Goal: Task Accomplishment & Management: Use online tool/utility

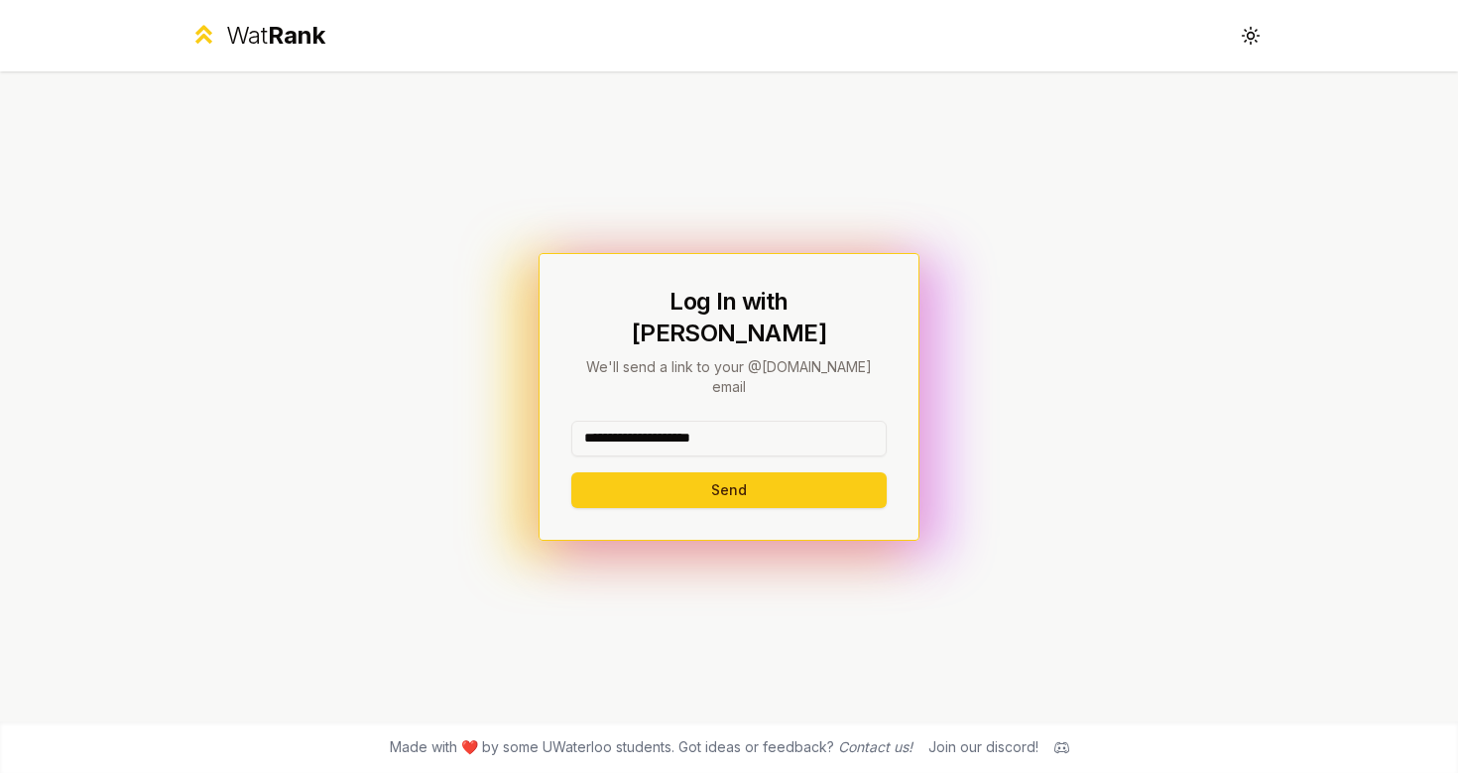
click at [728, 472] on button "Send" at bounding box center [728, 490] width 315 height 36
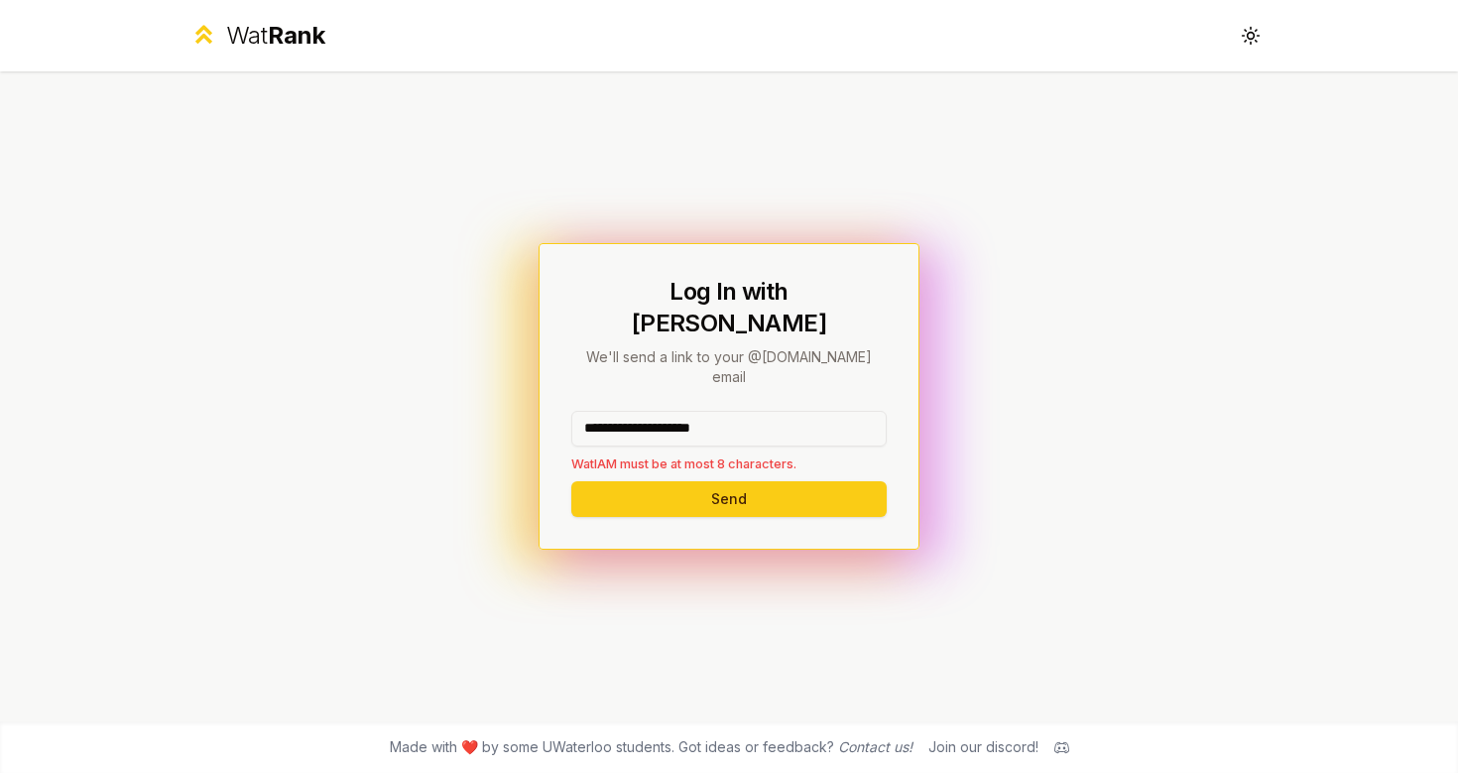
drag, startPoint x: 768, startPoint y: 404, endPoint x: 656, endPoint y: 404, distance: 112.1
click at [656, 411] on input "**********" at bounding box center [728, 429] width 315 height 36
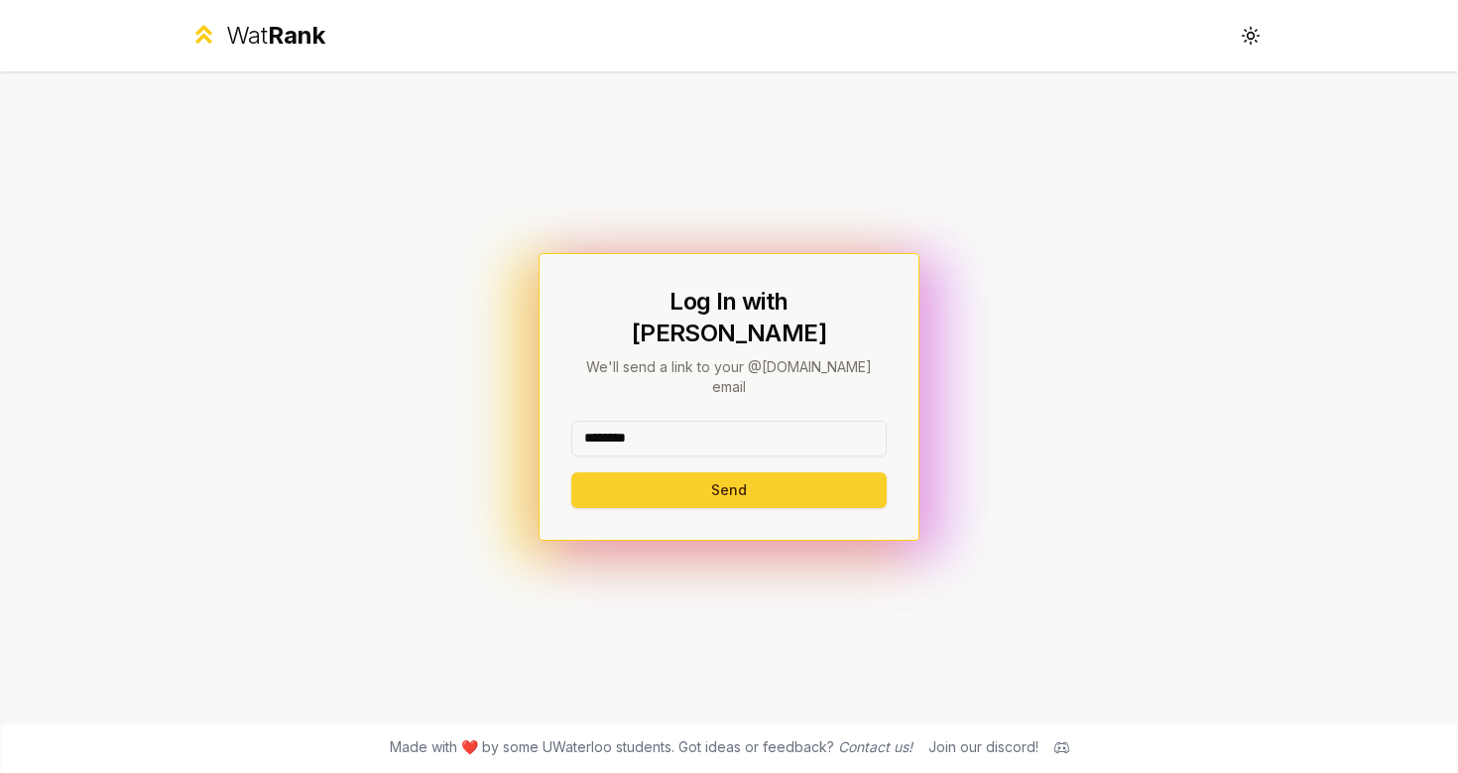
type input "********"
click at [707, 474] on button "Send" at bounding box center [728, 490] width 315 height 36
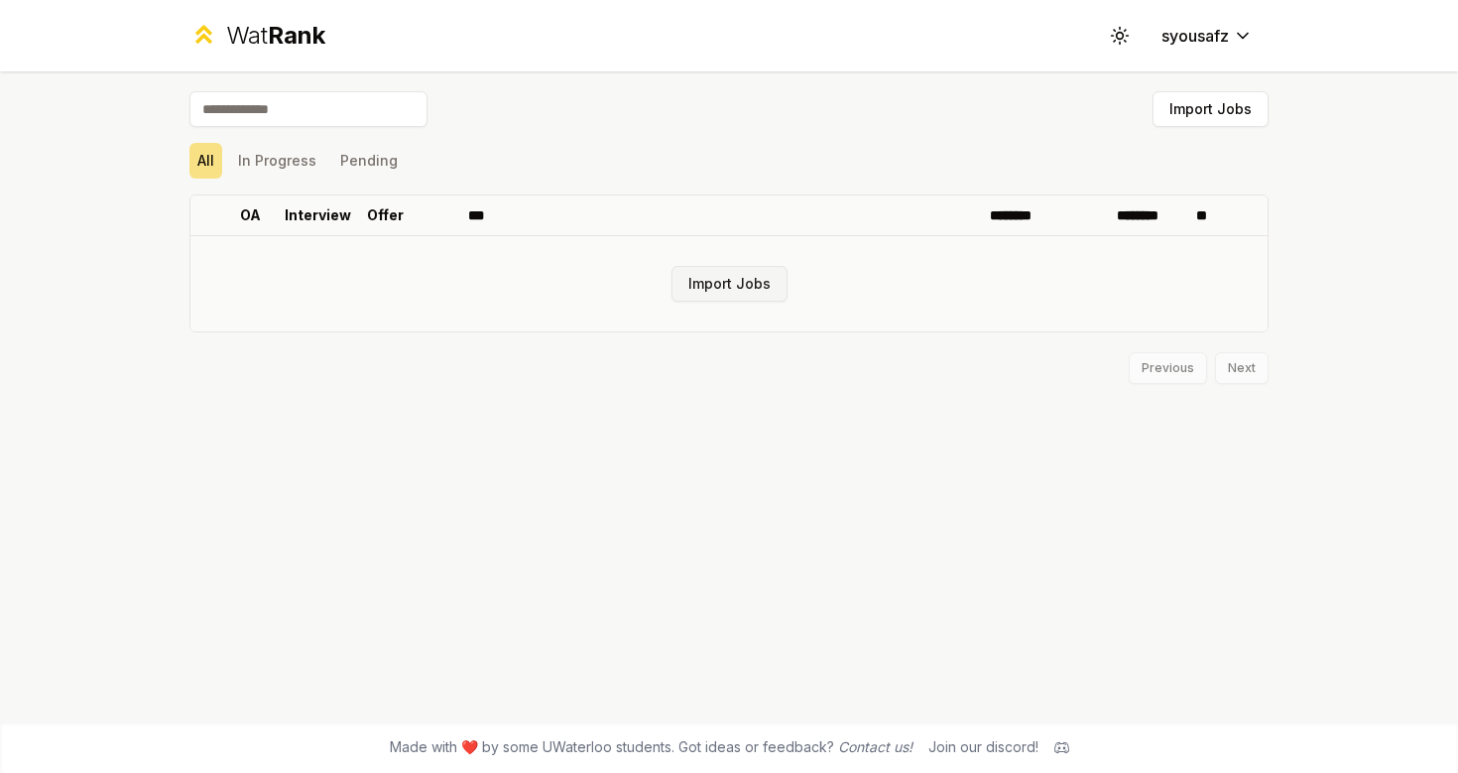
click at [734, 290] on button "Import Jobs" at bounding box center [730, 284] width 116 height 36
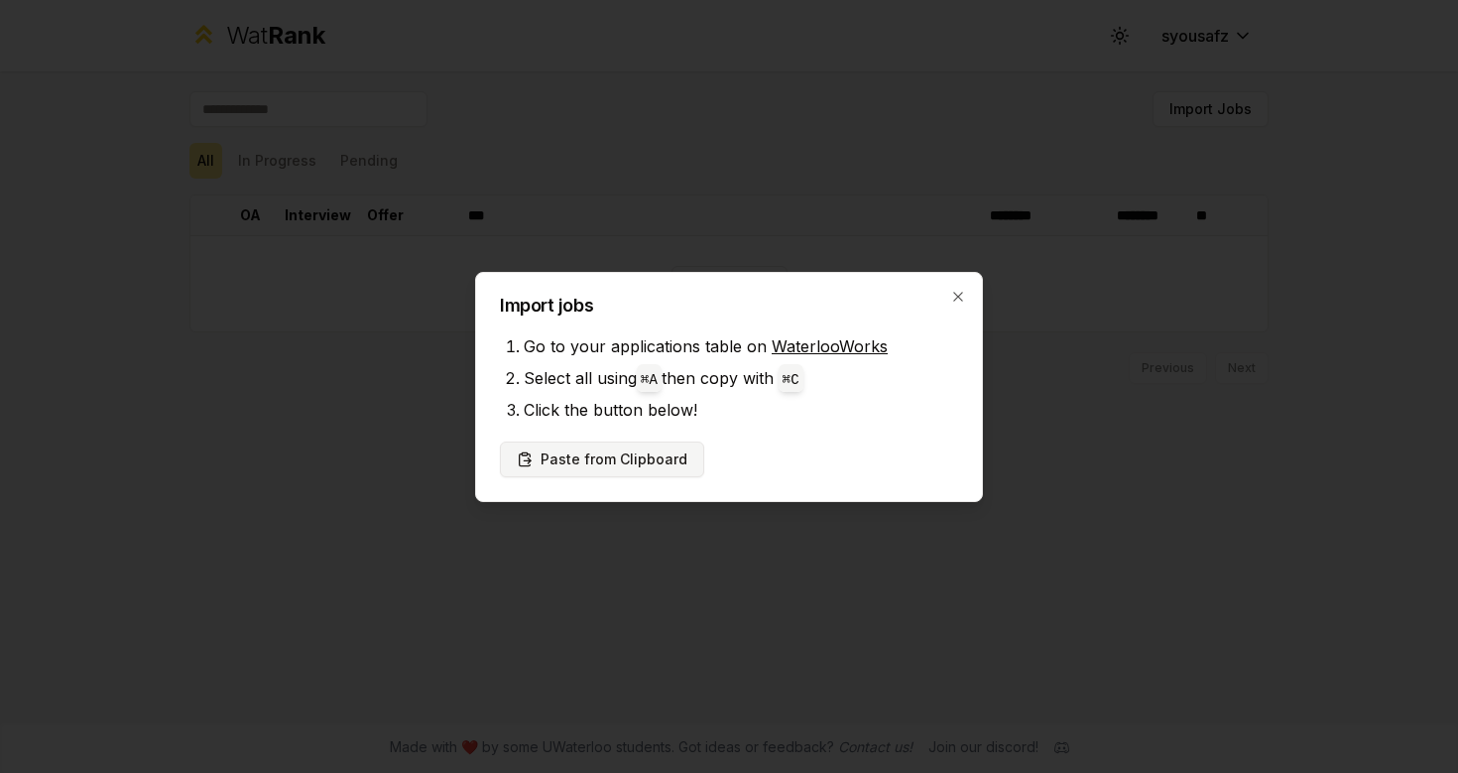
click at [615, 464] on button "Paste from Clipboard" at bounding box center [602, 459] width 204 height 36
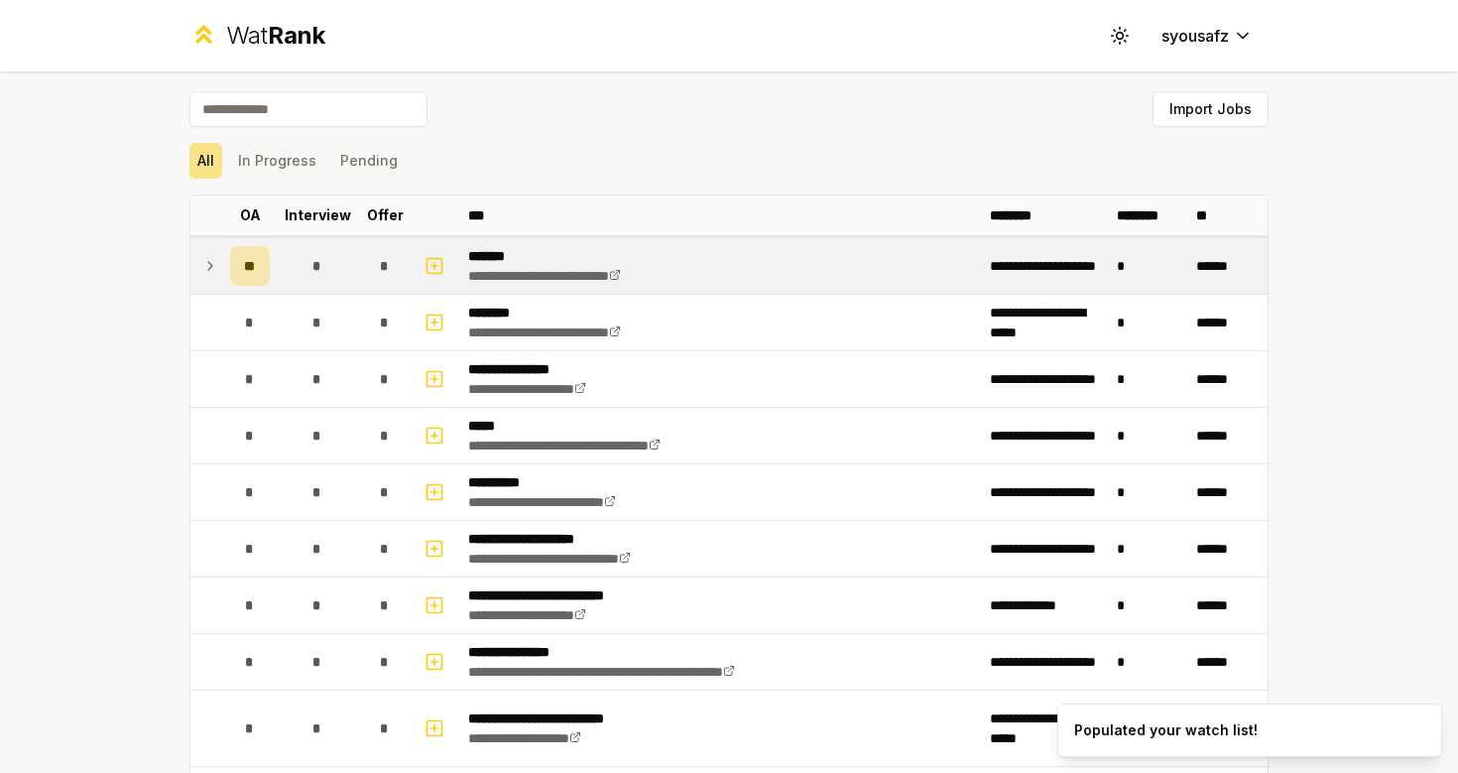
click at [216, 265] on icon at bounding box center [210, 266] width 16 height 24
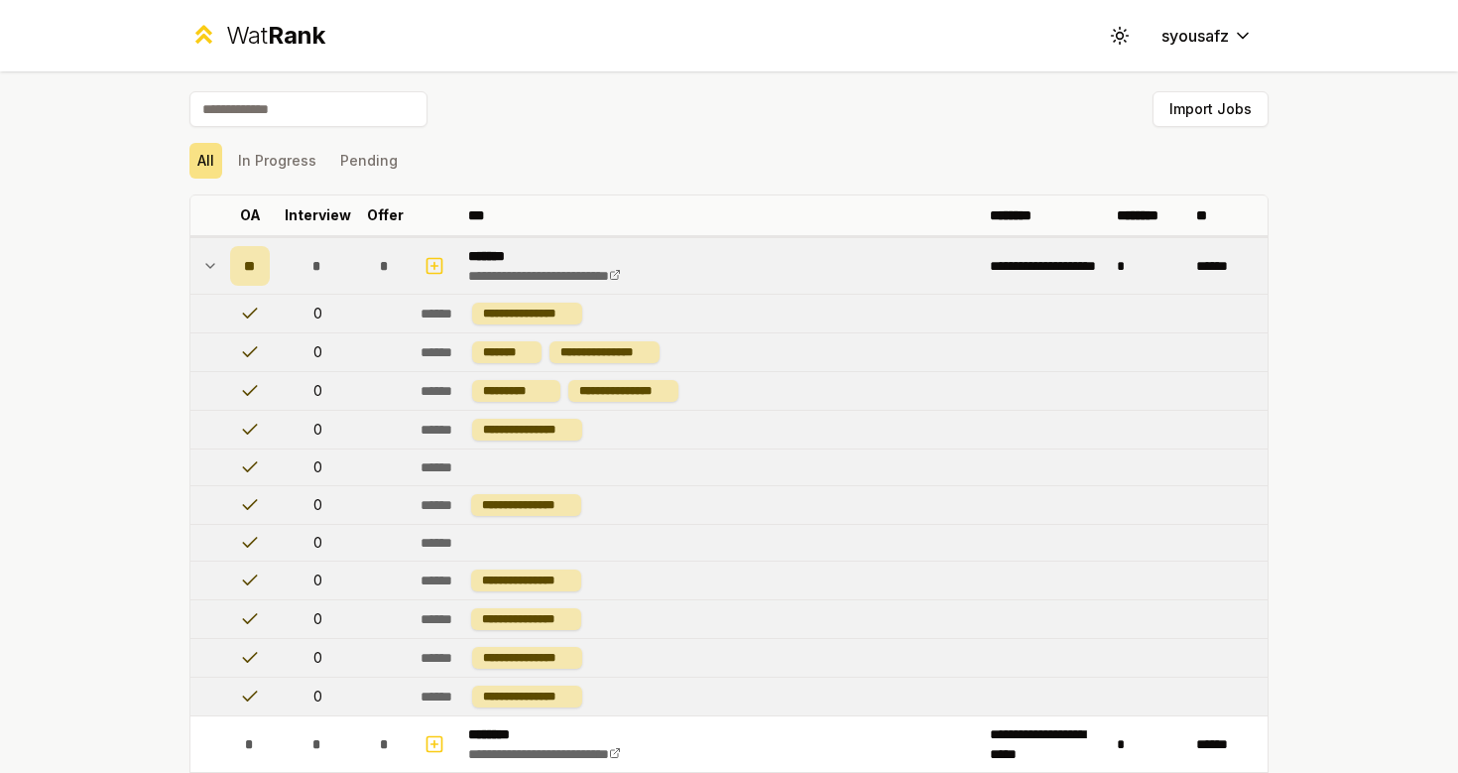
click at [215, 261] on icon at bounding box center [210, 266] width 16 height 24
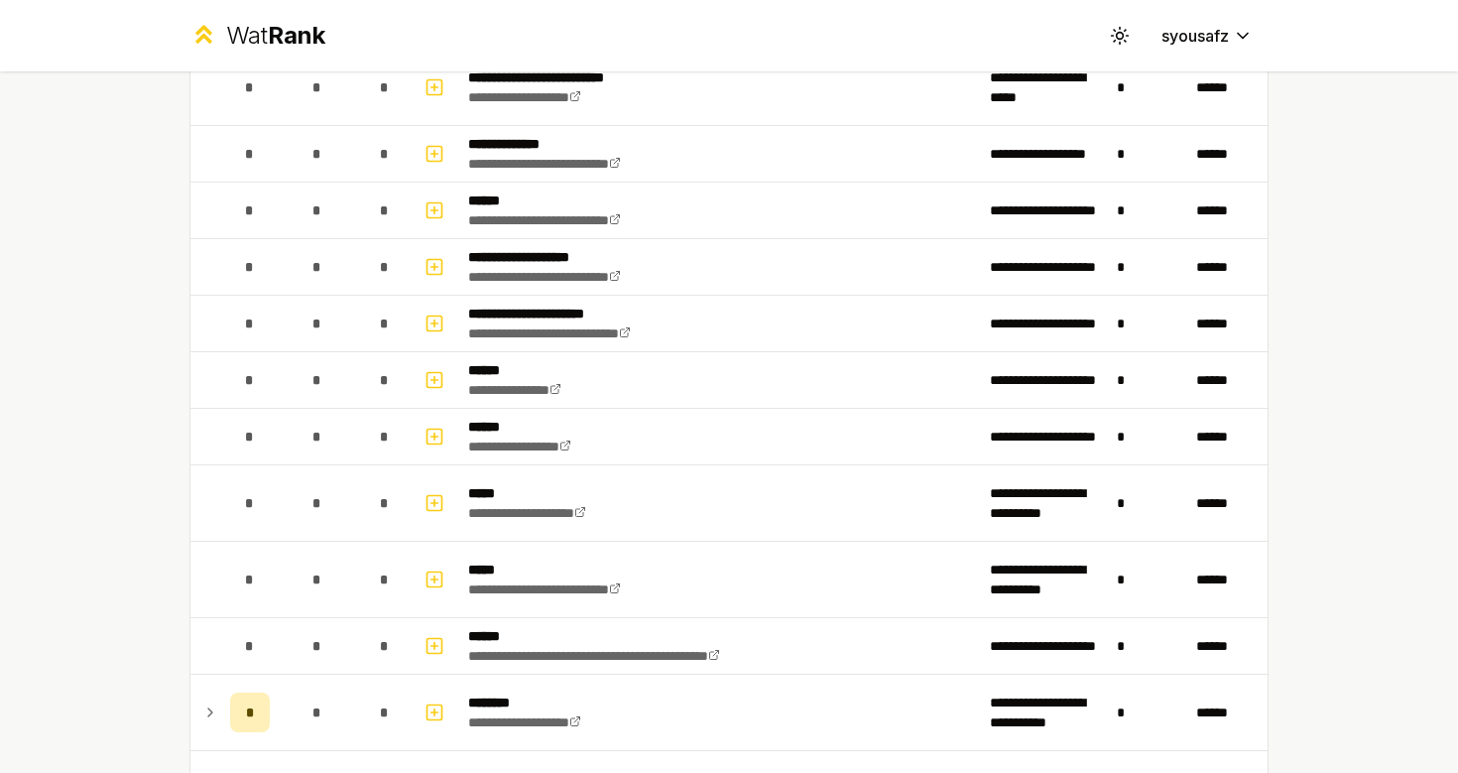
scroll to position [822, 0]
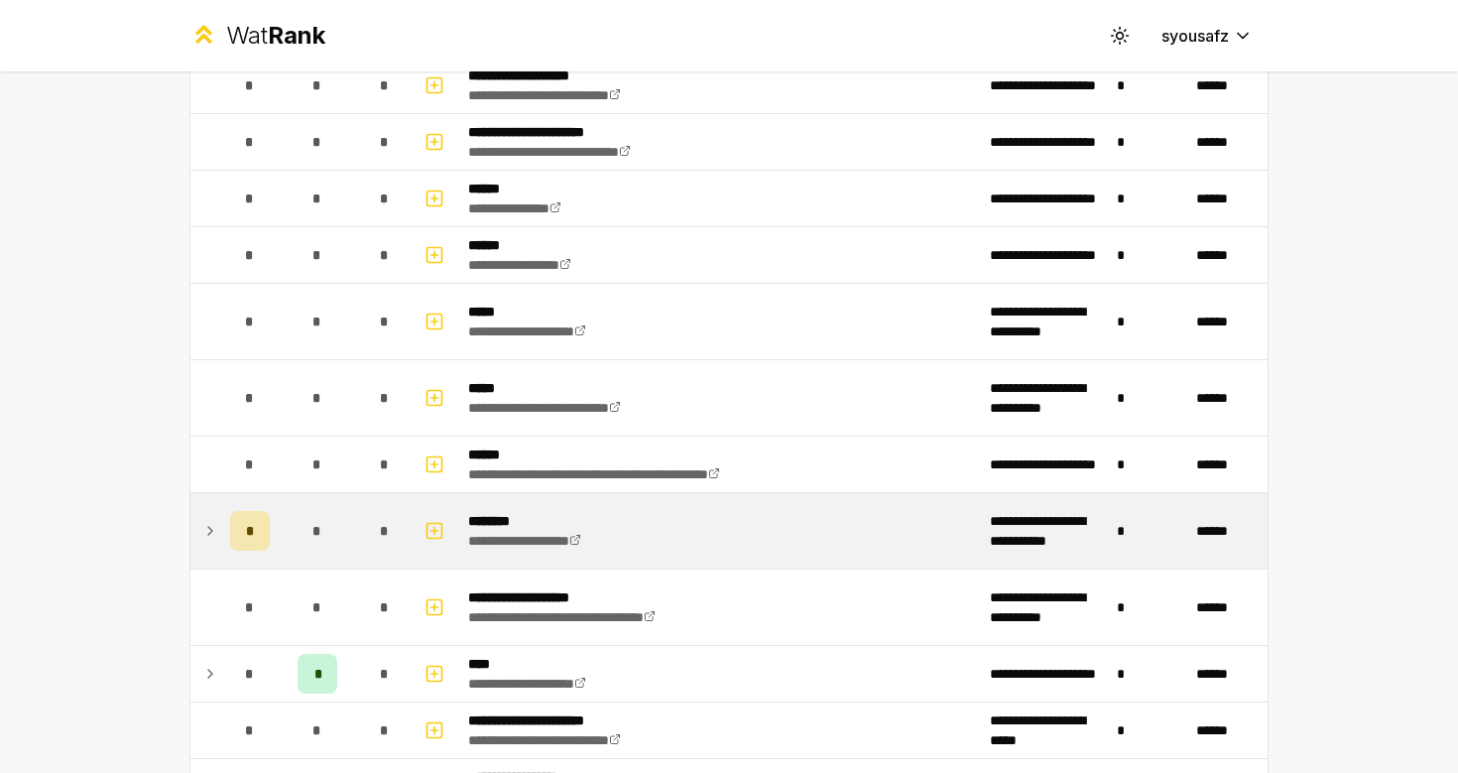
click at [214, 521] on icon at bounding box center [210, 531] width 16 height 24
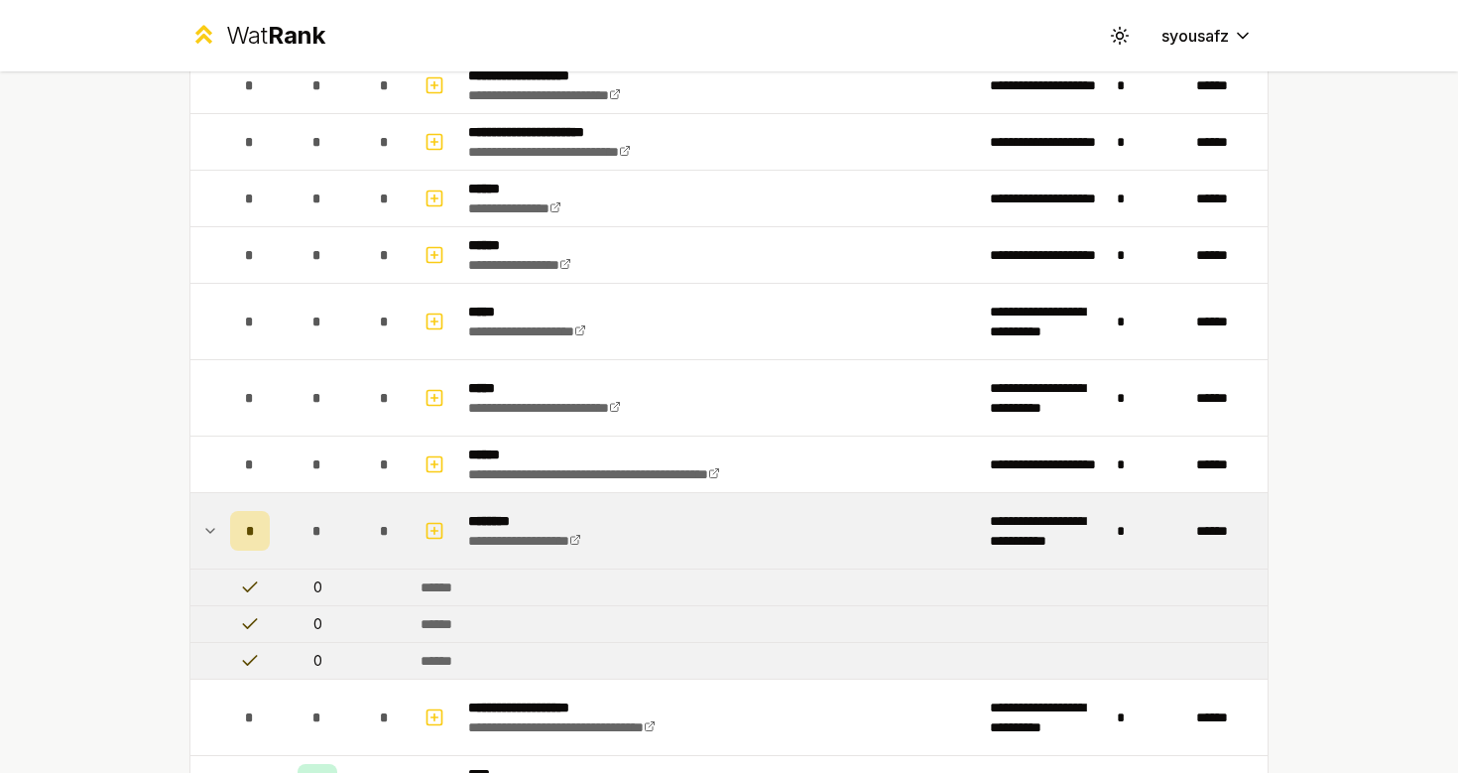
click at [214, 522] on icon at bounding box center [210, 531] width 16 height 24
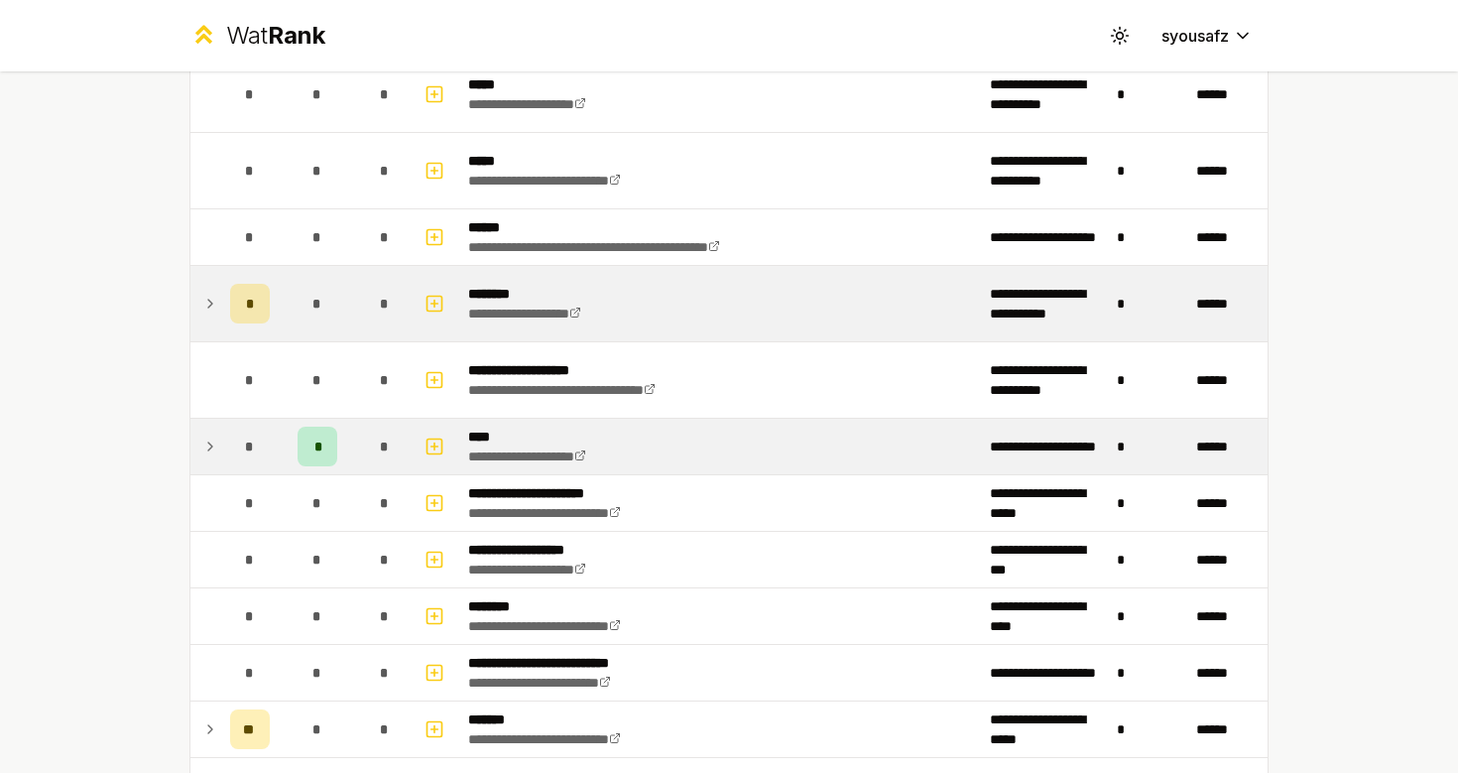
scroll to position [1051, 0]
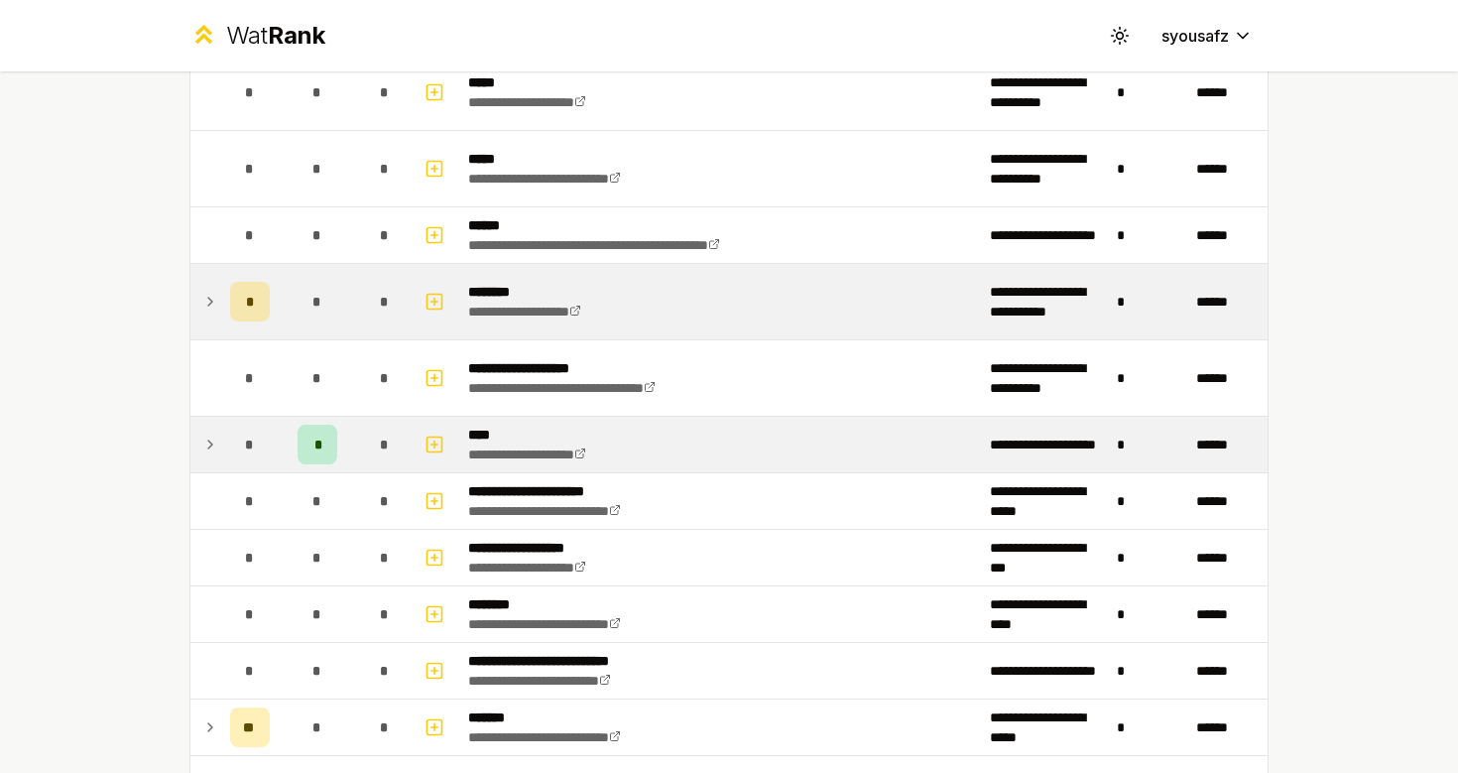
click at [216, 440] on icon at bounding box center [210, 444] width 16 height 24
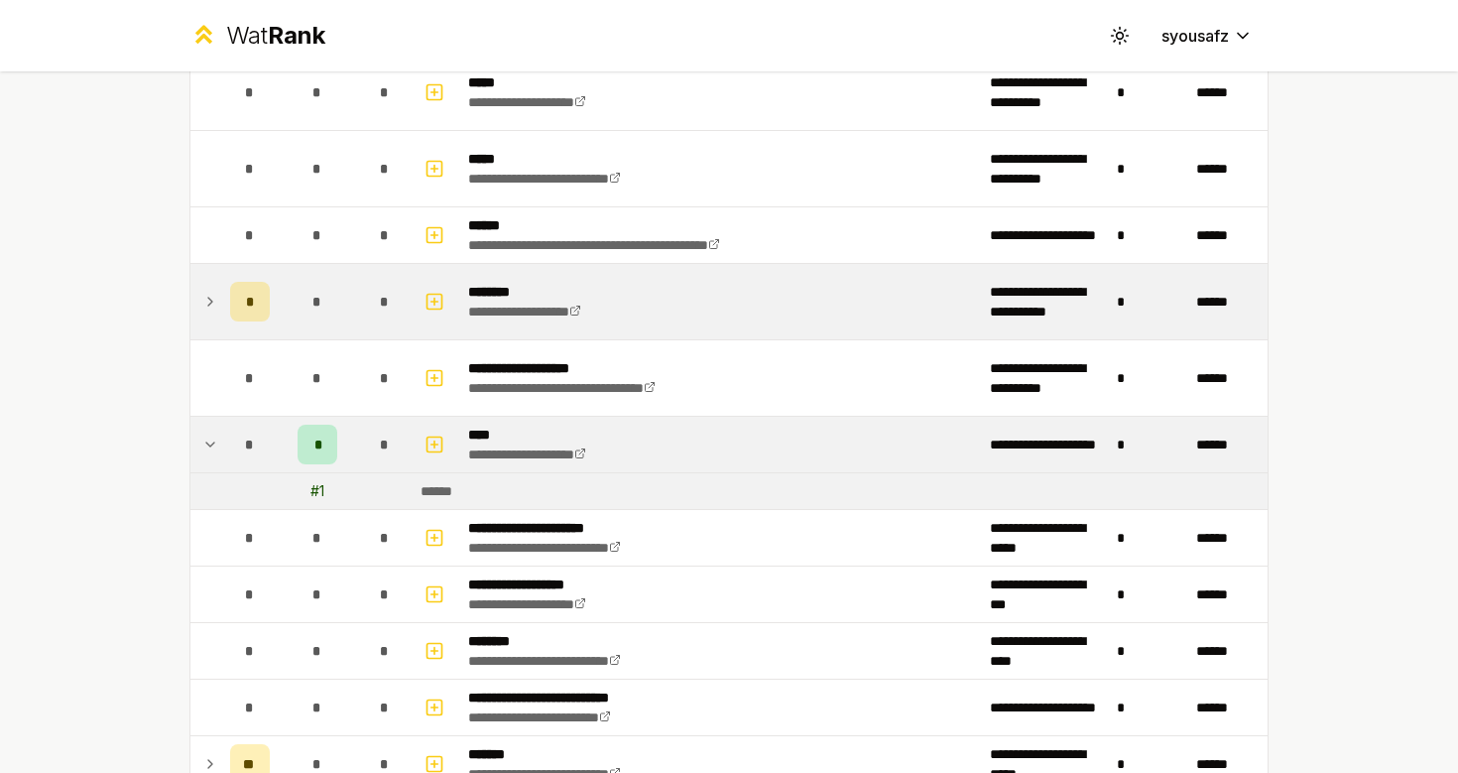
click at [216, 440] on icon at bounding box center [210, 444] width 16 height 24
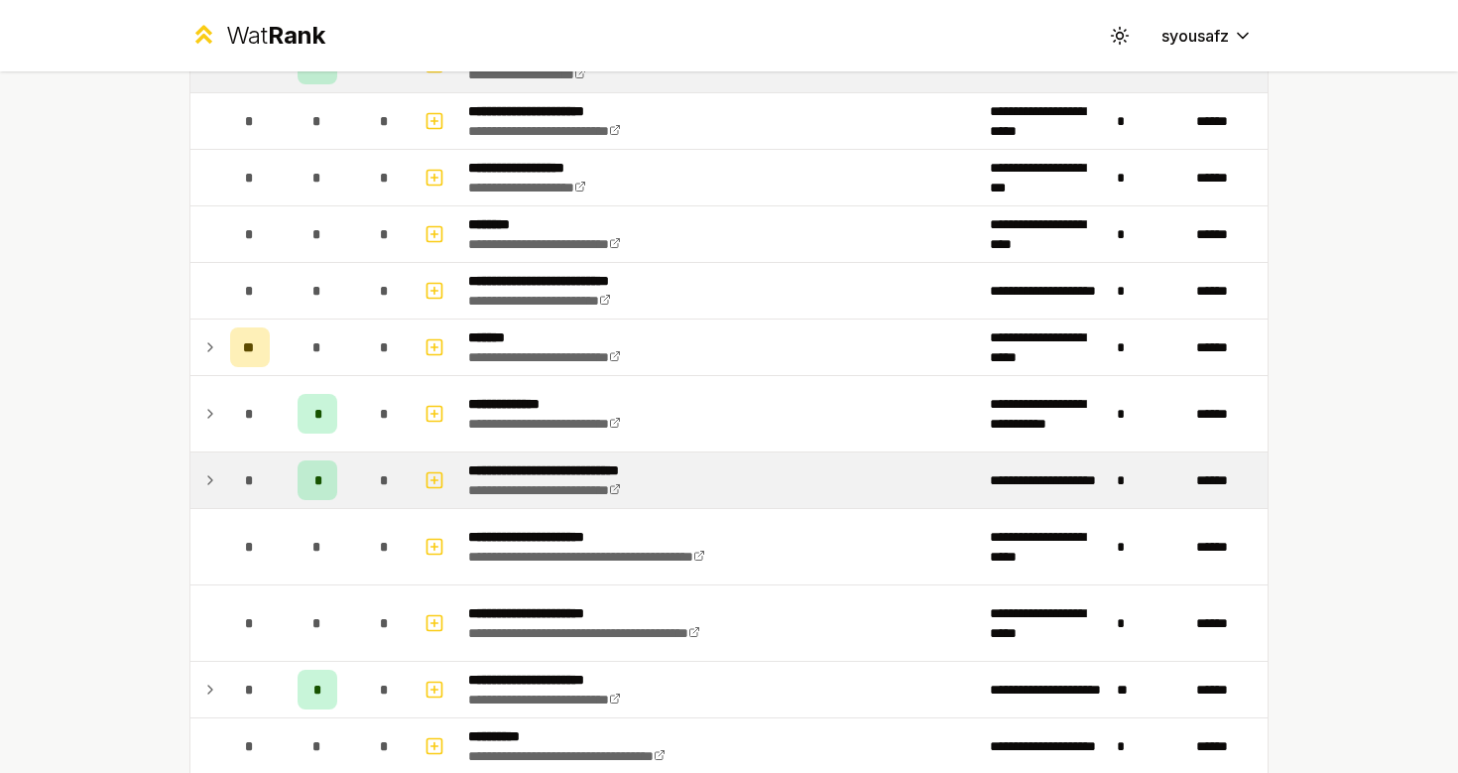
scroll to position [1455, 0]
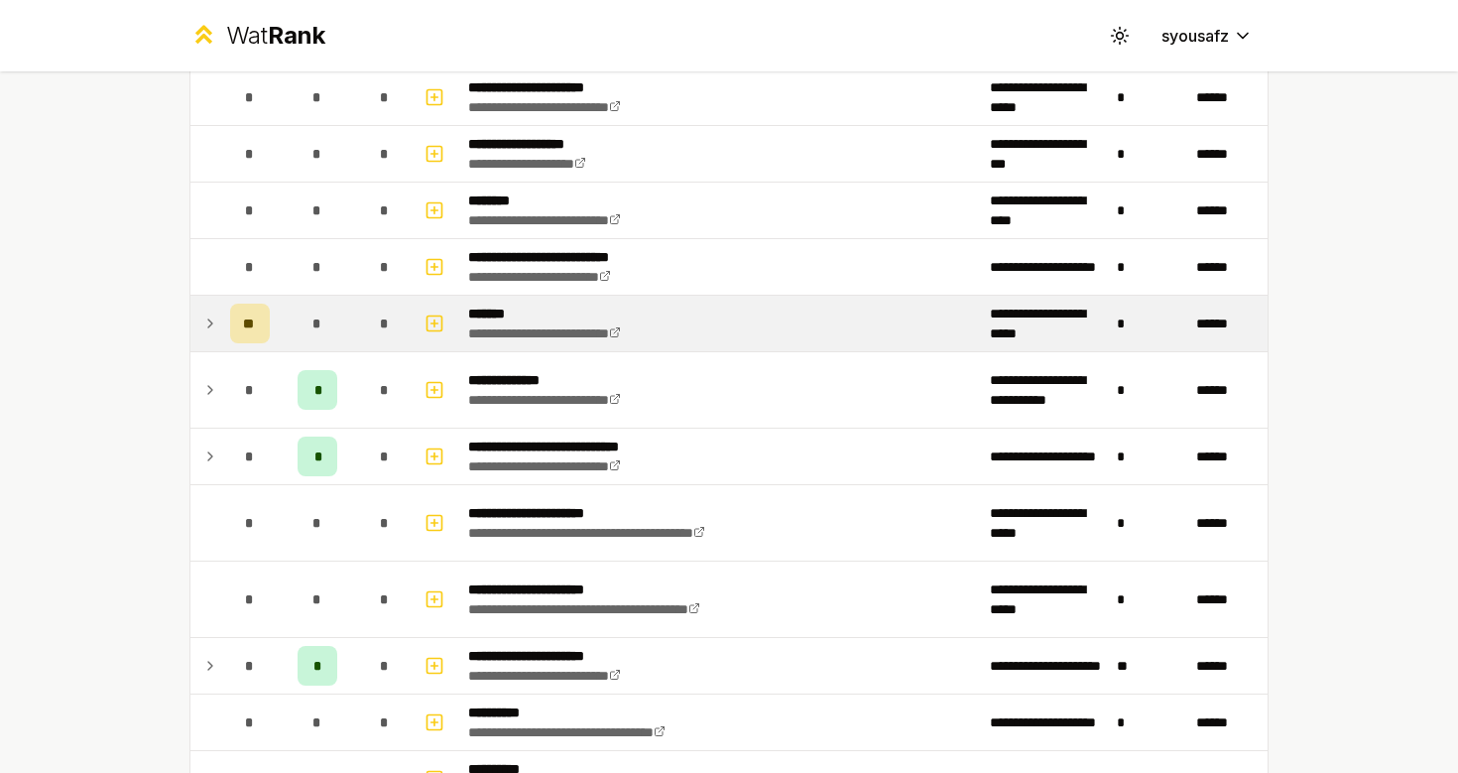
click at [216, 318] on icon at bounding box center [210, 323] width 16 height 24
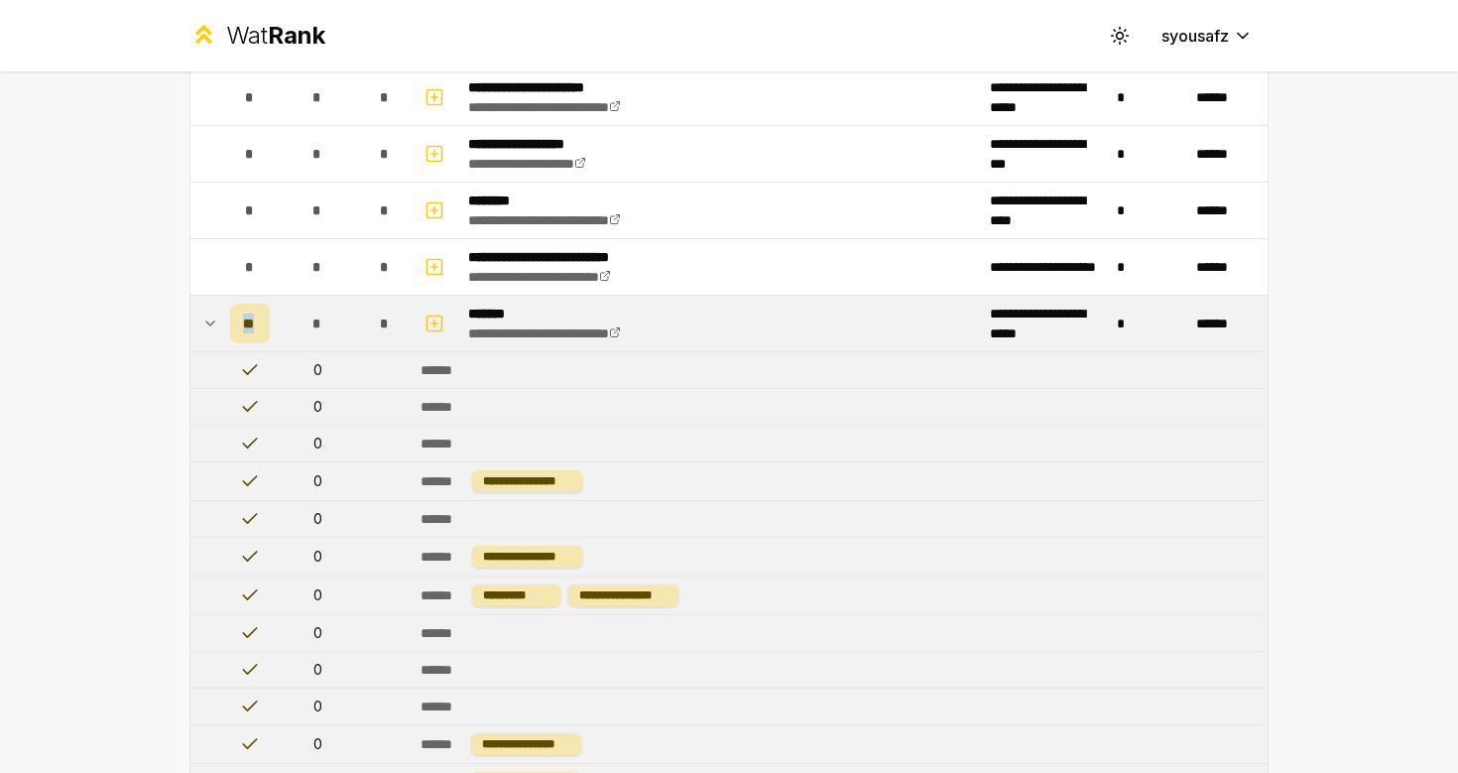
click at [216, 318] on icon at bounding box center [210, 323] width 16 height 24
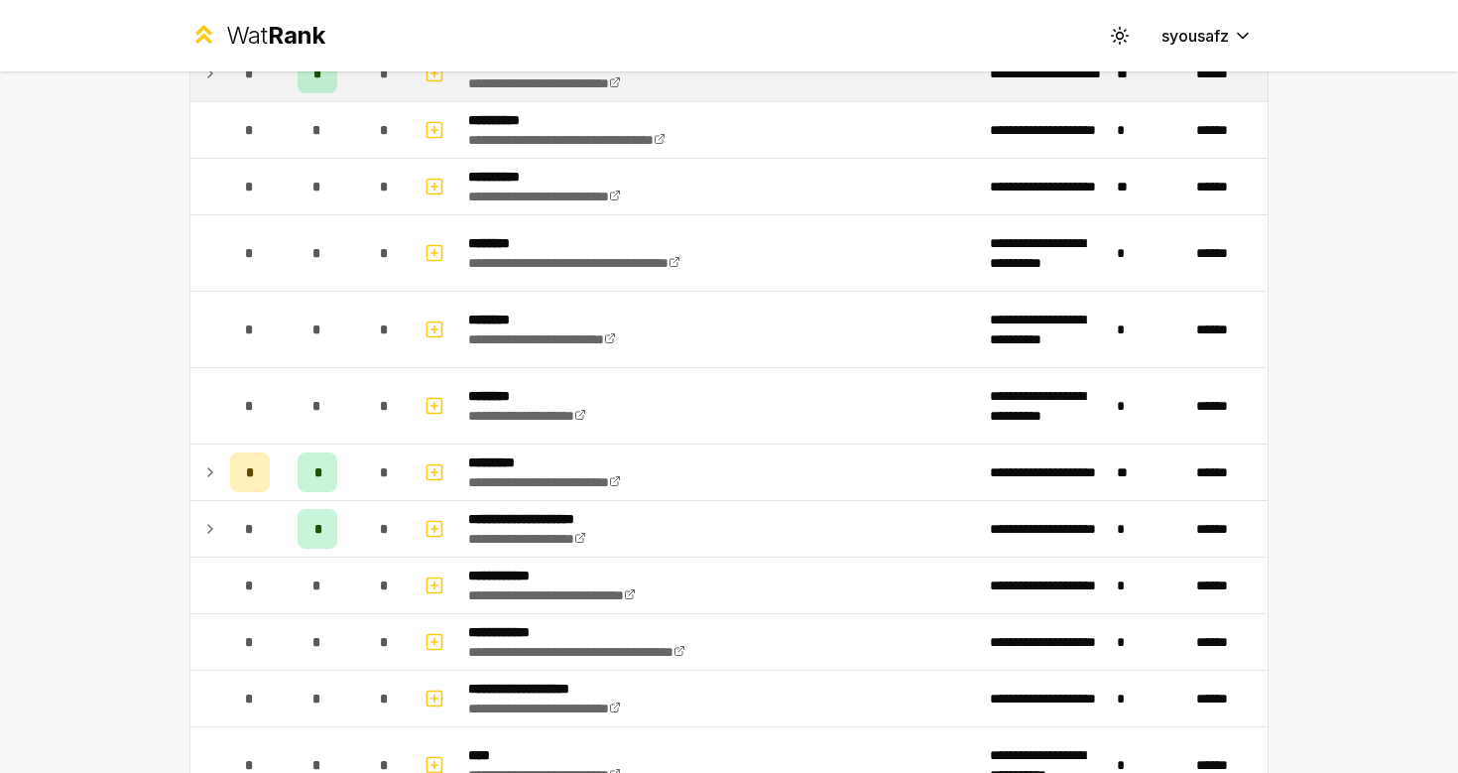
scroll to position [2060, 0]
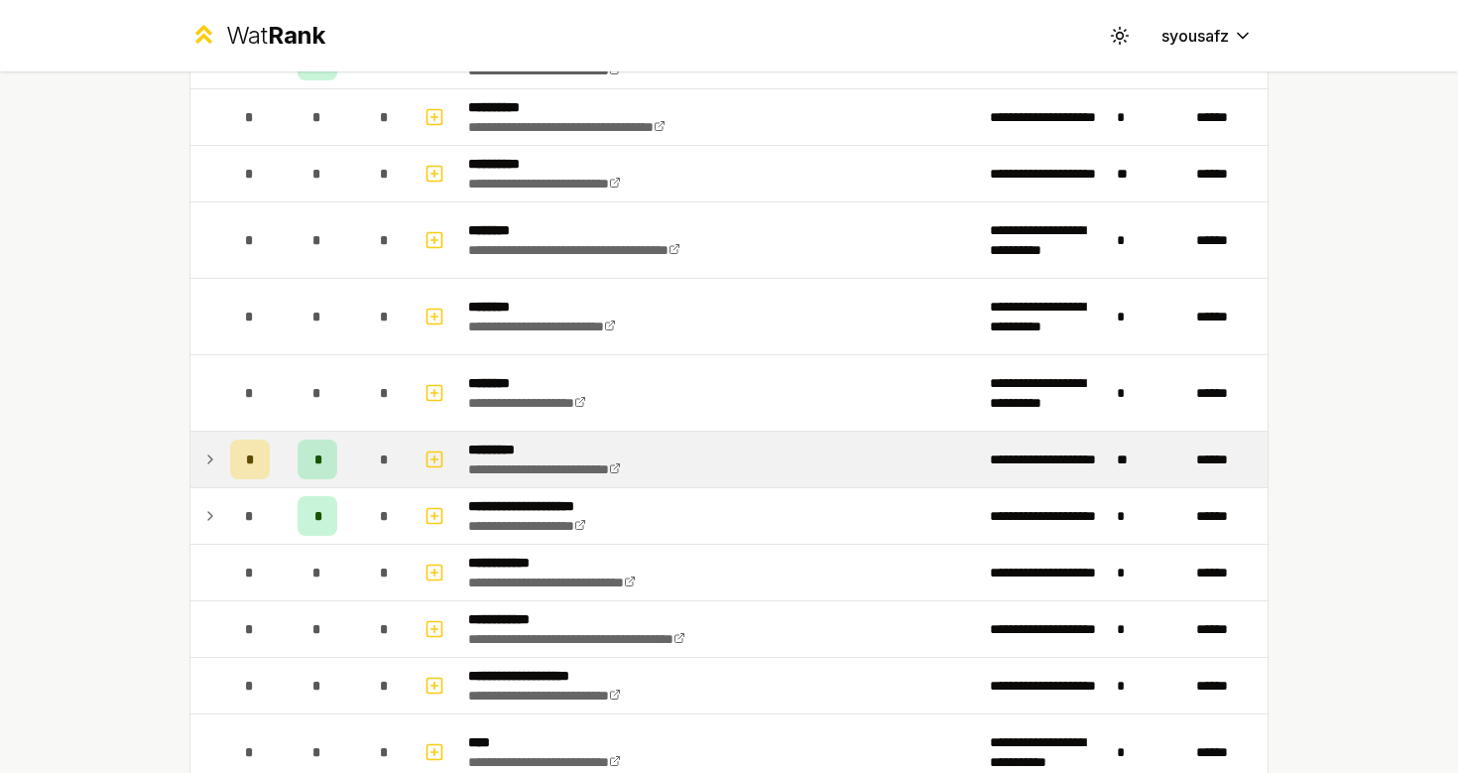
click at [212, 458] on icon at bounding box center [210, 459] width 16 height 24
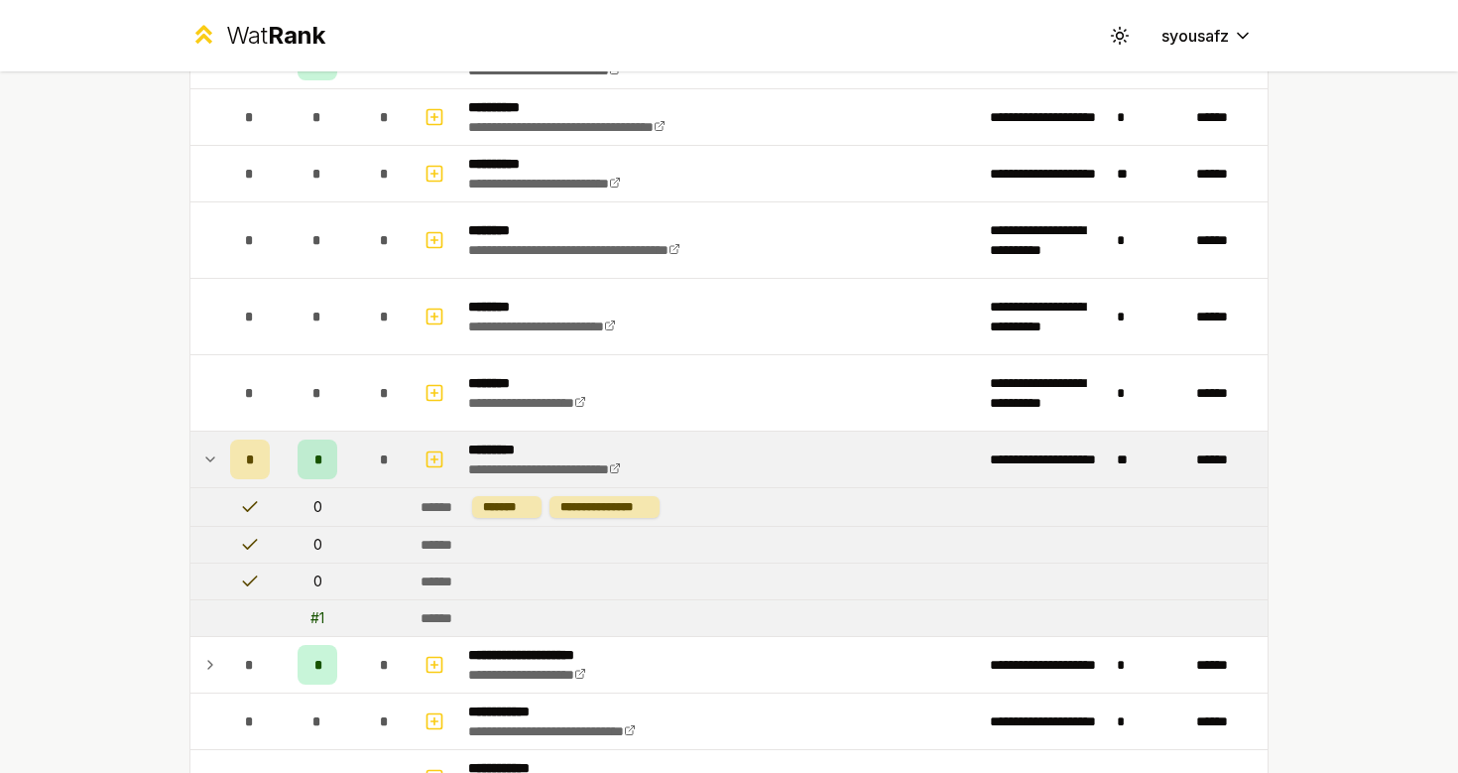
click at [212, 458] on icon at bounding box center [210, 459] width 16 height 24
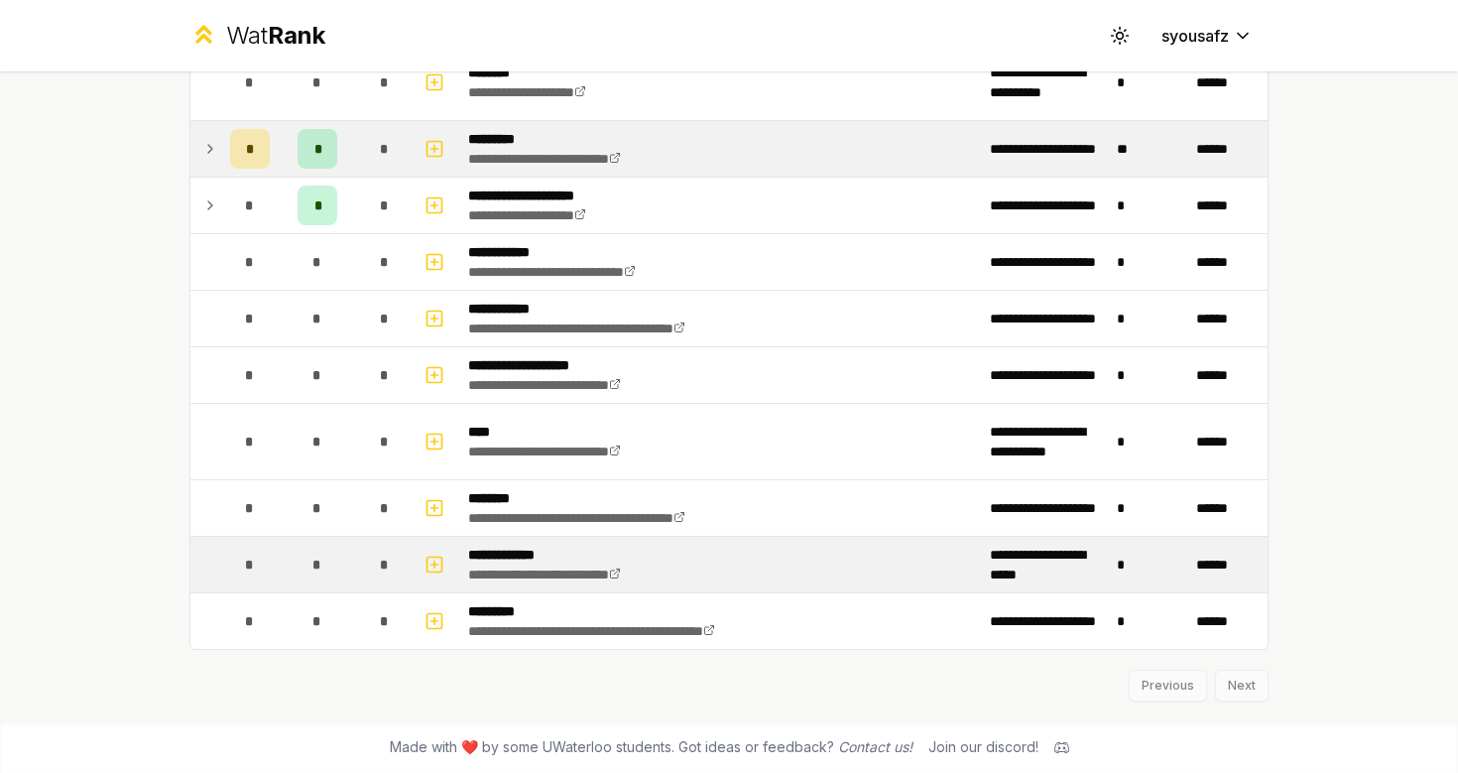
scroll to position [2371, 0]
